Goal: Find contact information

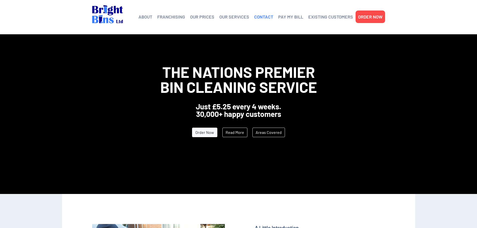
click at [264, 20] on link "CONTACT" at bounding box center [263, 17] width 19 height 8
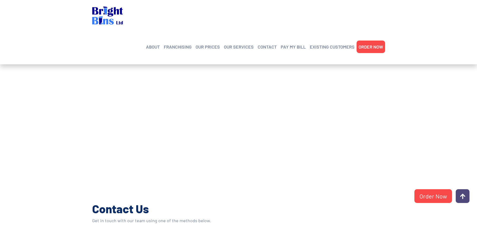
scroll to position [150, 0]
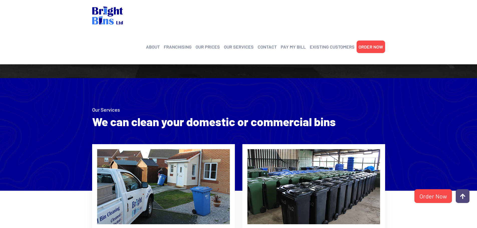
scroll to position [727, 0]
